Goal: Transaction & Acquisition: Purchase product/service

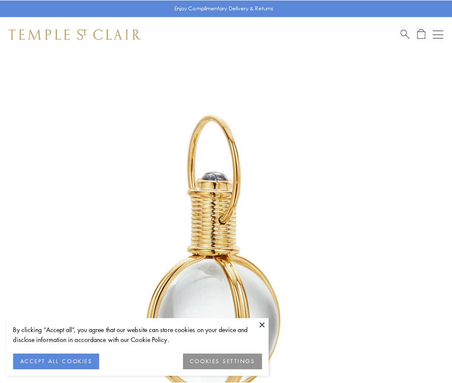
scroll to position [225, 0]
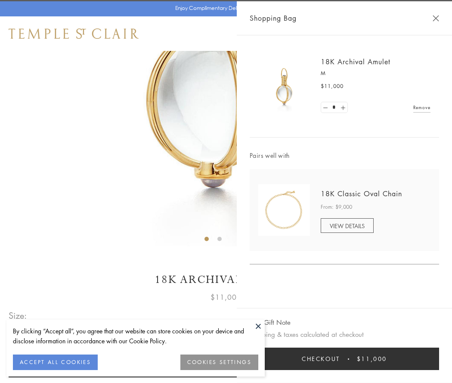
click at [345, 358] on button "Checkout $11,000" at bounding box center [345, 358] width 190 height 22
